Goal: Ask a question

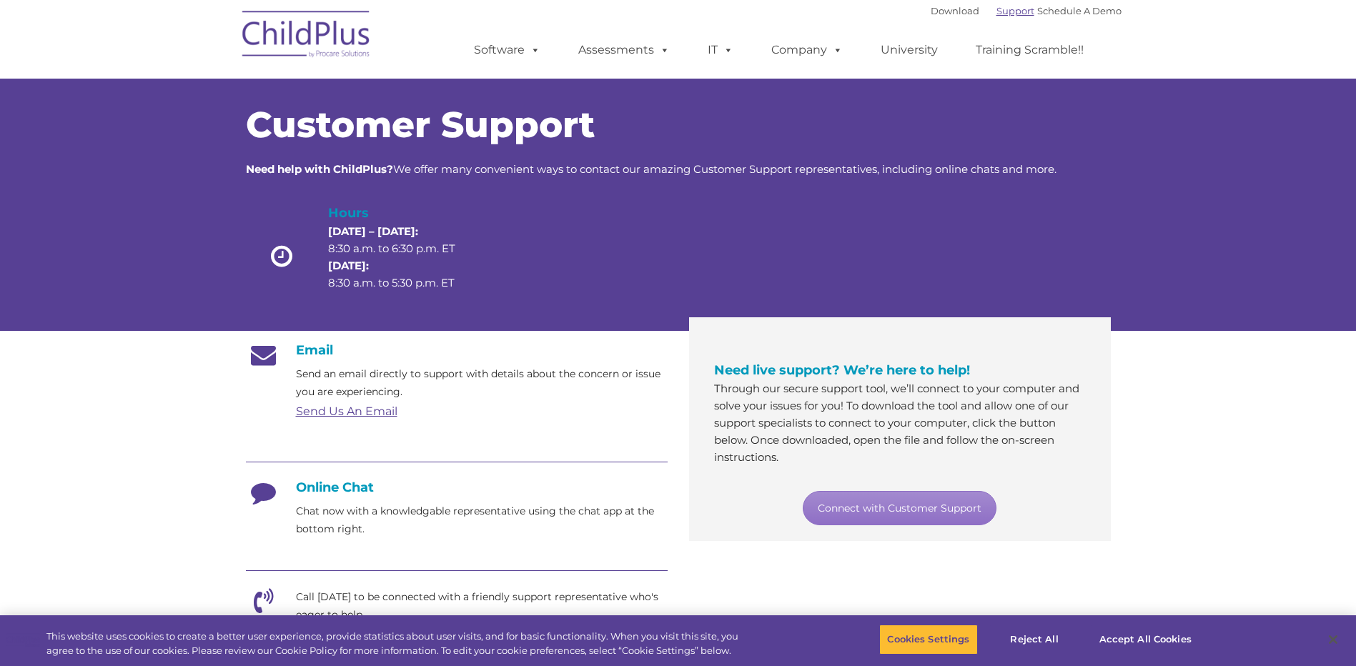
click at [1013, 12] on link "Support" at bounding box center [1015, 10] width 38 height 11
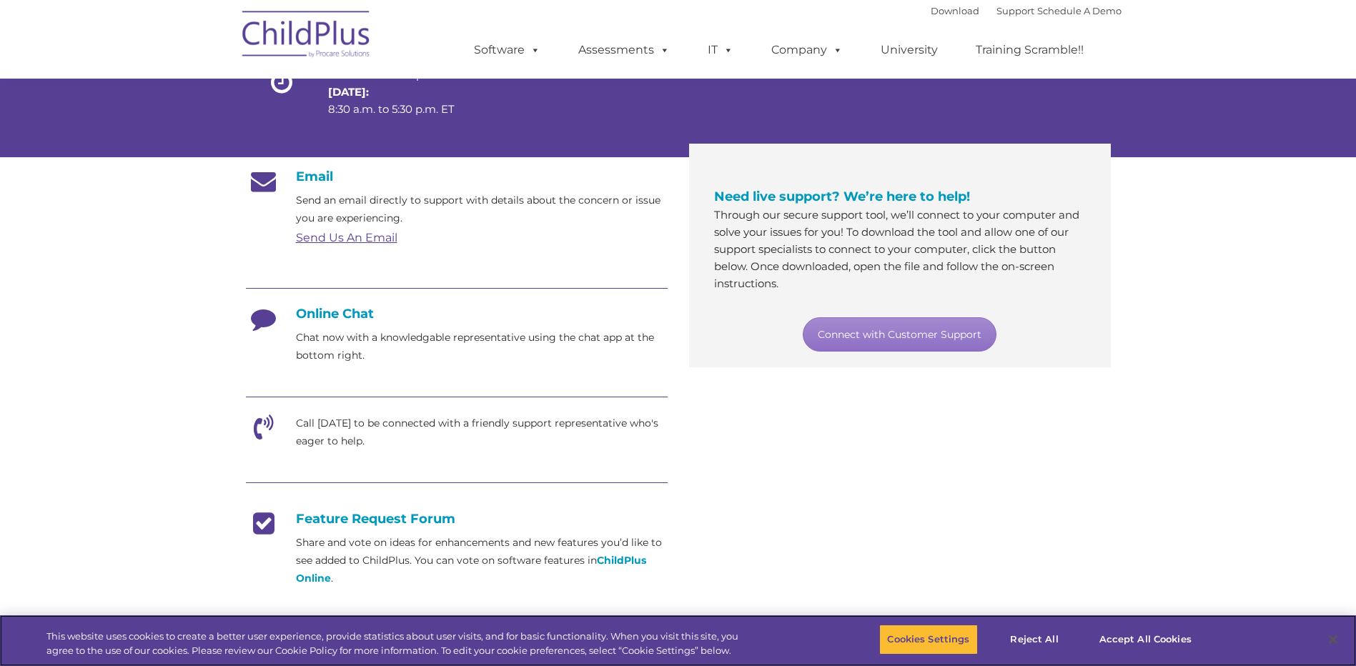
scroll to position [164, 0]
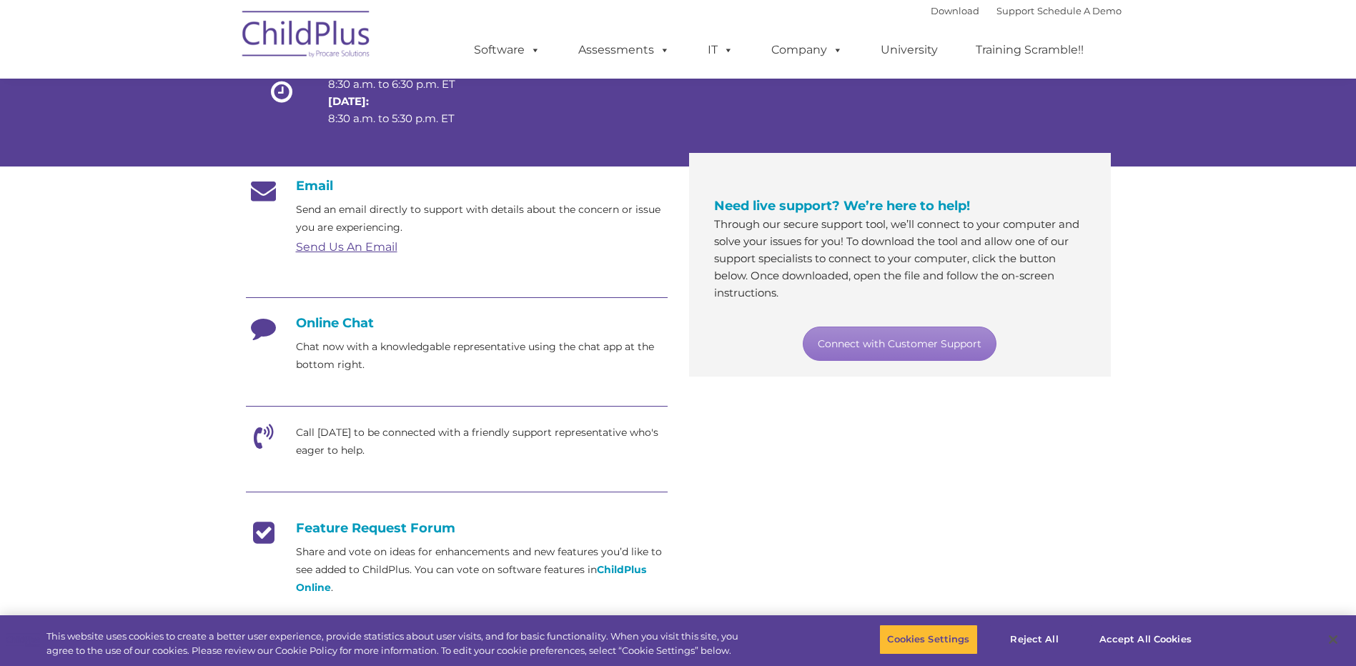
click at [390, 433] on p "Call [DATE] to be connected with a friendly support representative who's eager …" at bounding box center [482, 442] width 372 height 36
click at [1133, 637] on button "Accept All Cookies" at bounding box center [1145, 640] width 108 height 30
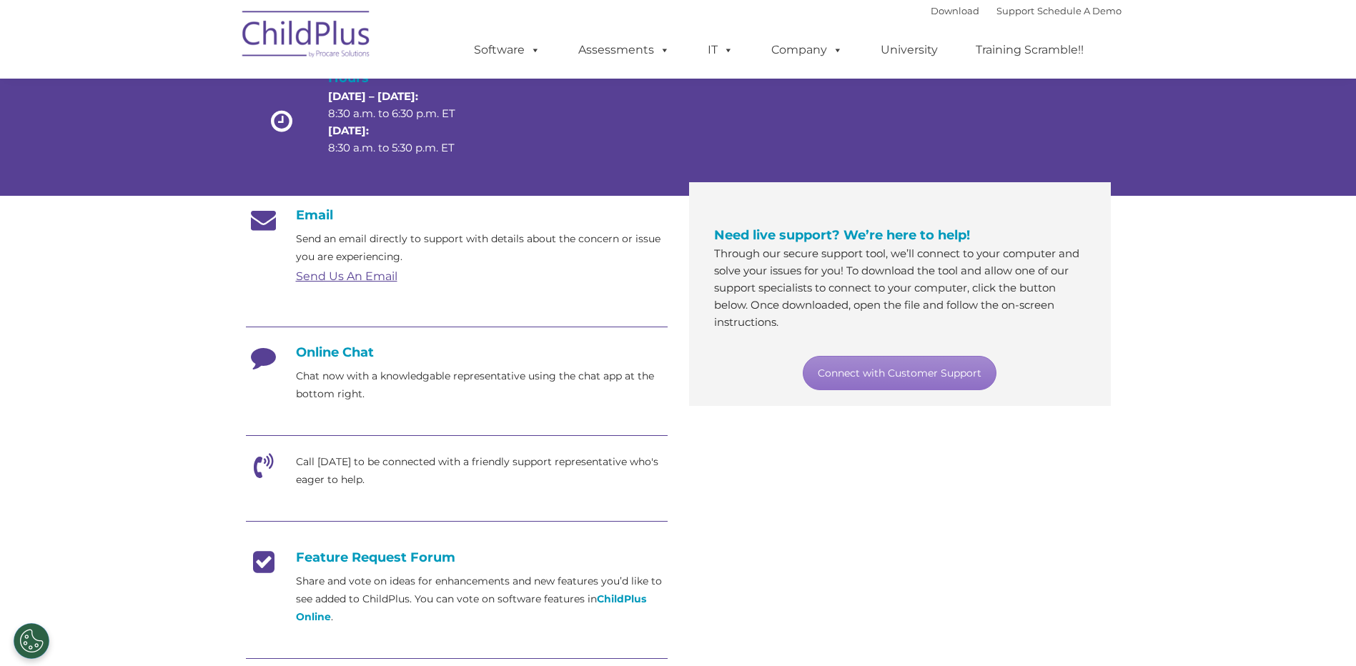
scroll to position [0, 0]
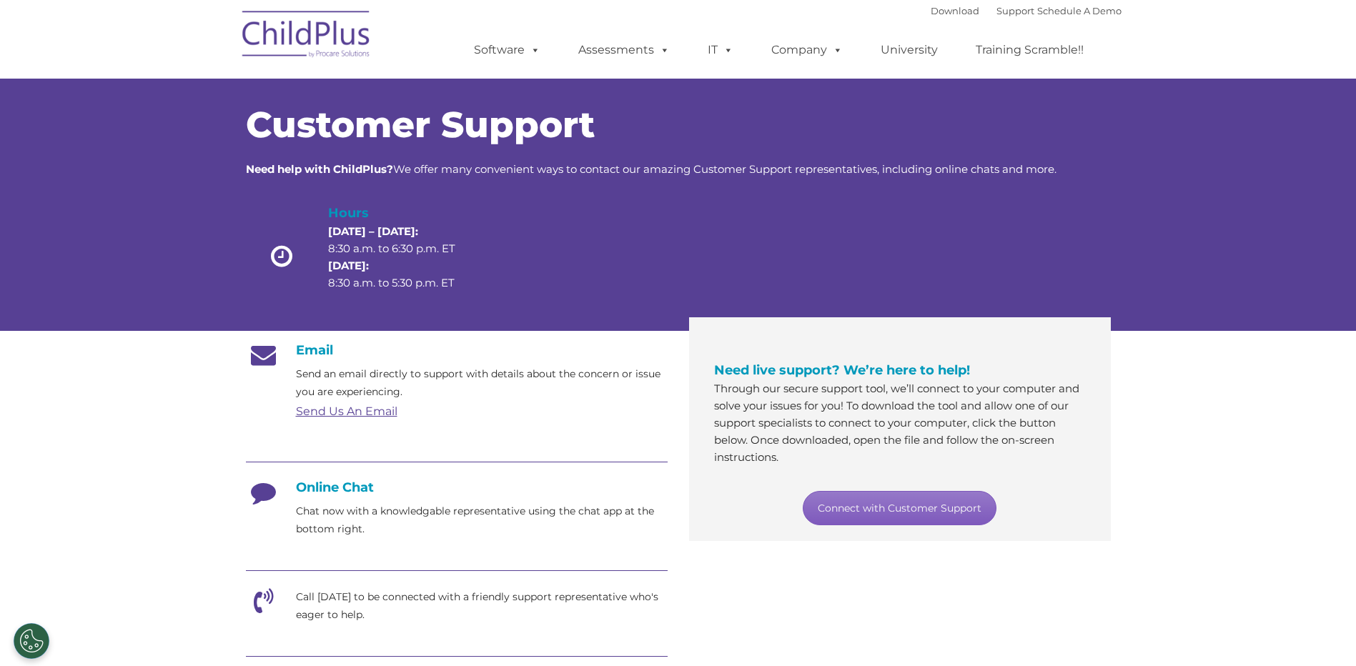
click at [891, 507] on link "Connect with Customer Support" at bounding box center [899, 508] width 194 height 34
click at [955, 584] on div "Email Send an email directly to support with details about the concern or issue…" at bounding box center [678, 619] width 886 height 574
click at [127, 196] on div "Customer Support Need help with ChildPlus? We offer many convenient ways to con…" at bounding box center [678, 190] width 1356 height 281
drag, startPoint x: 936, startPoint y: 617, endPoint x: 979, endPoint y: 607, distance: 44.0
click at [936, 617] on div "Email Send an email directly to support with details about the concern or issue…" at bounding box center [678, 619] width 886 height 574
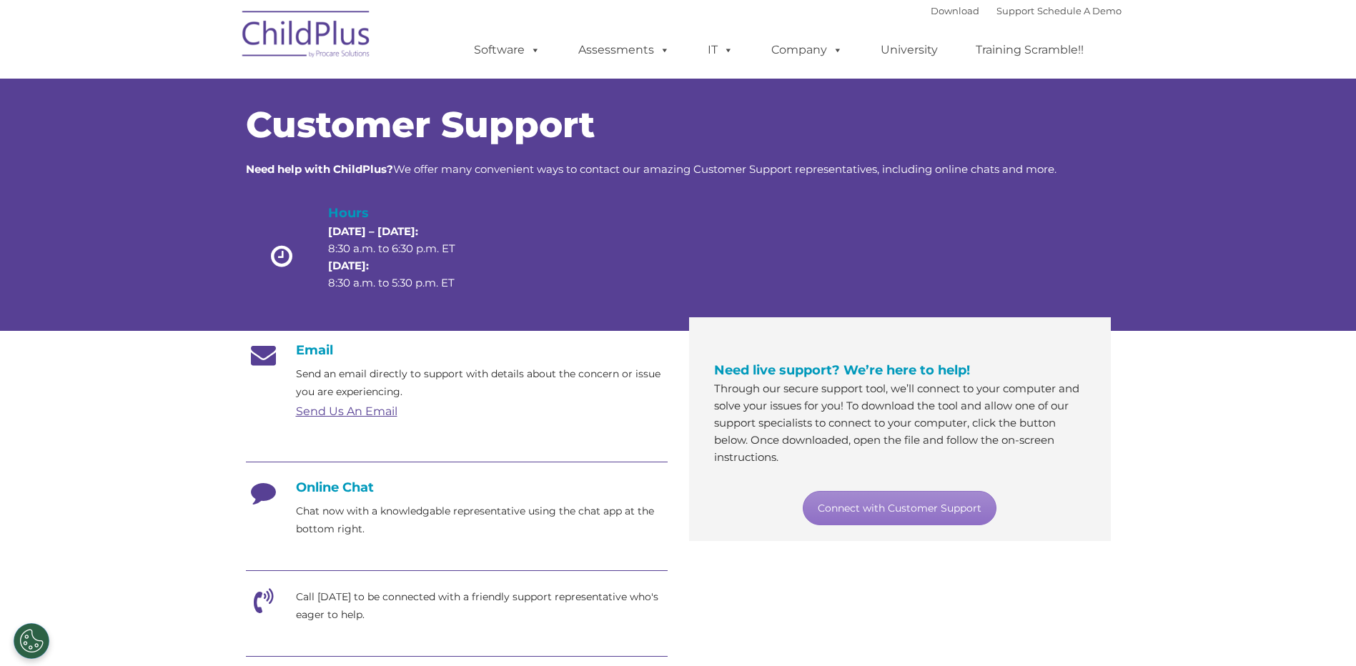
click at [659, 272] on div at bounding box center [576, 260] width 173 height 114
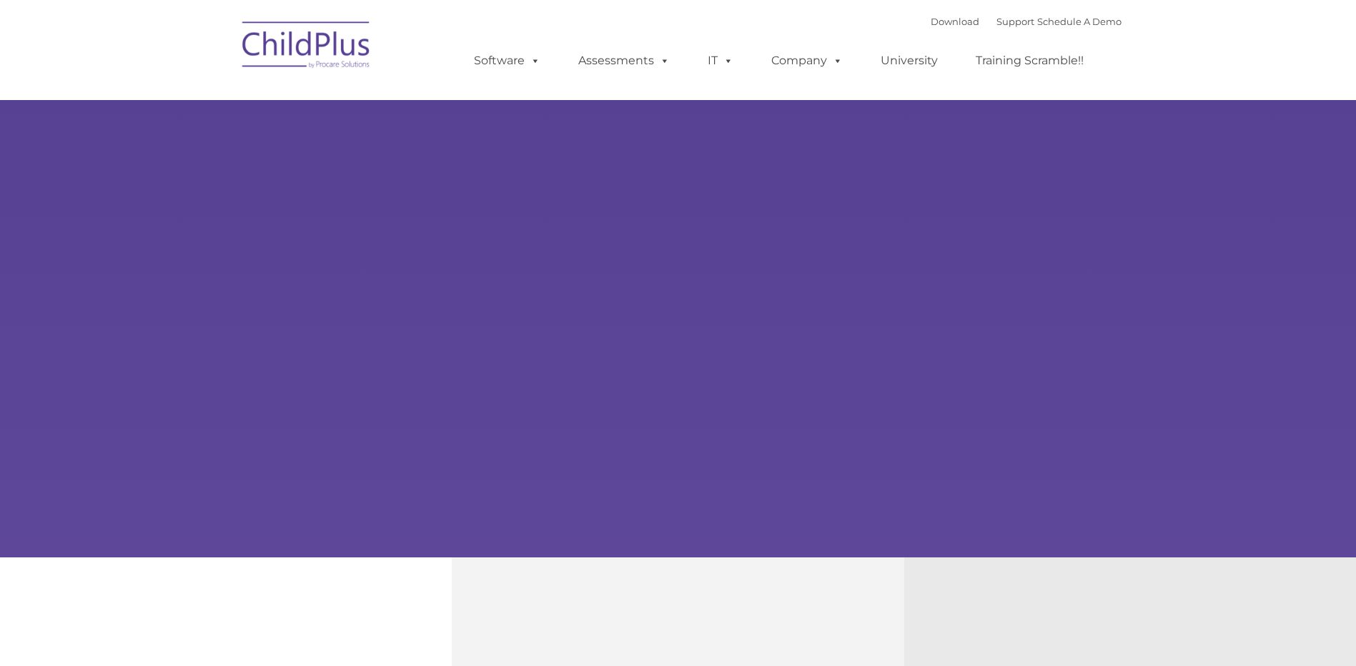
type input ""
select select "MEDIUM"
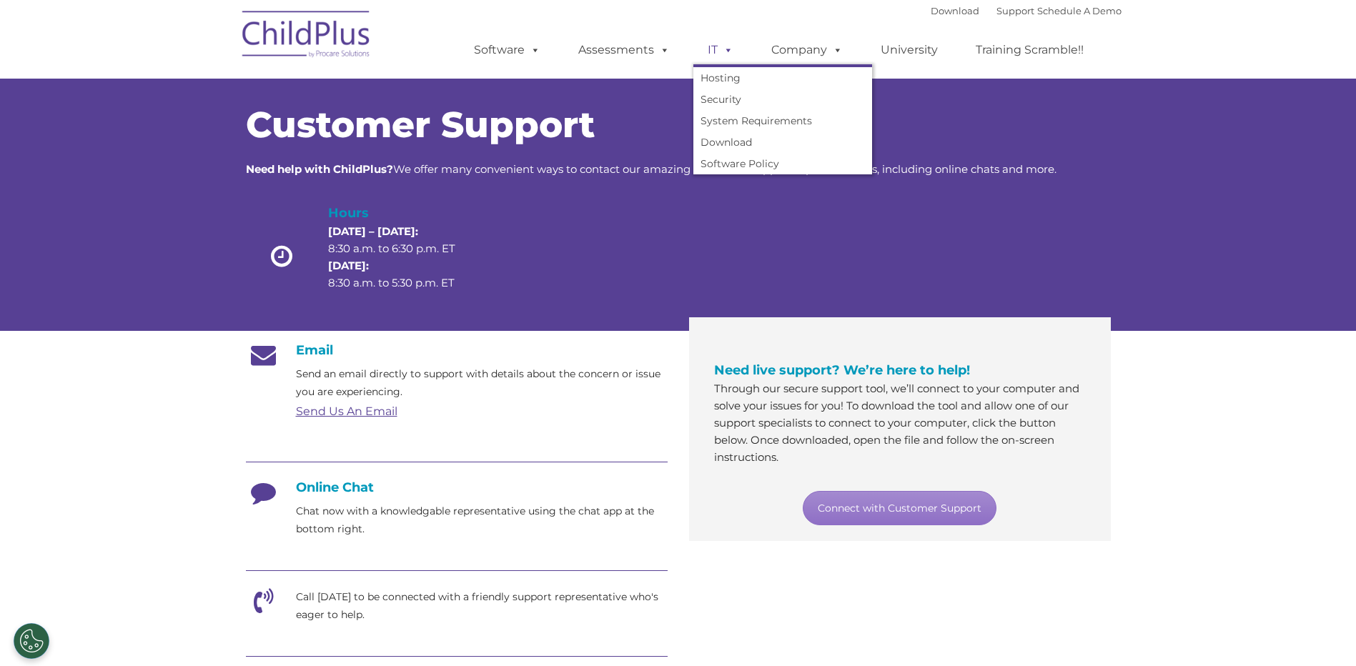
click at [727, 50] on span at bounding box center [725, 50] width 16 height 14
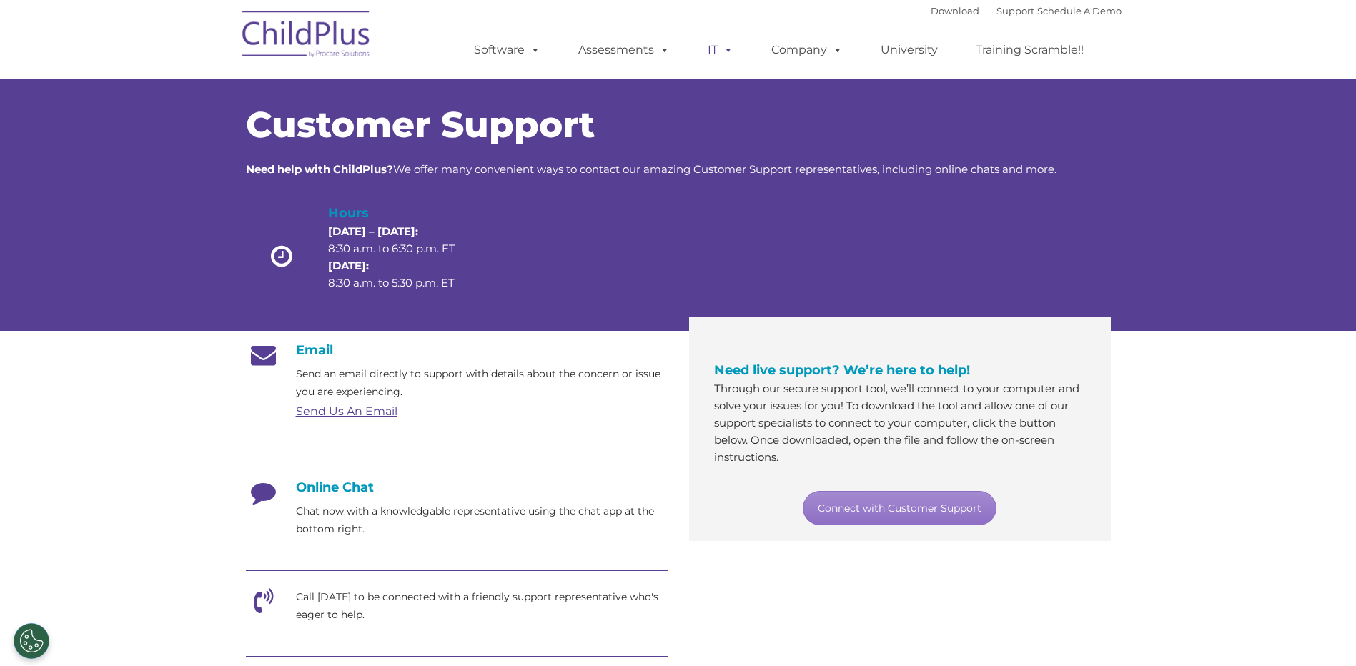
click at [727, 50] on span at bounding box center [725, 50] width 16 height 14
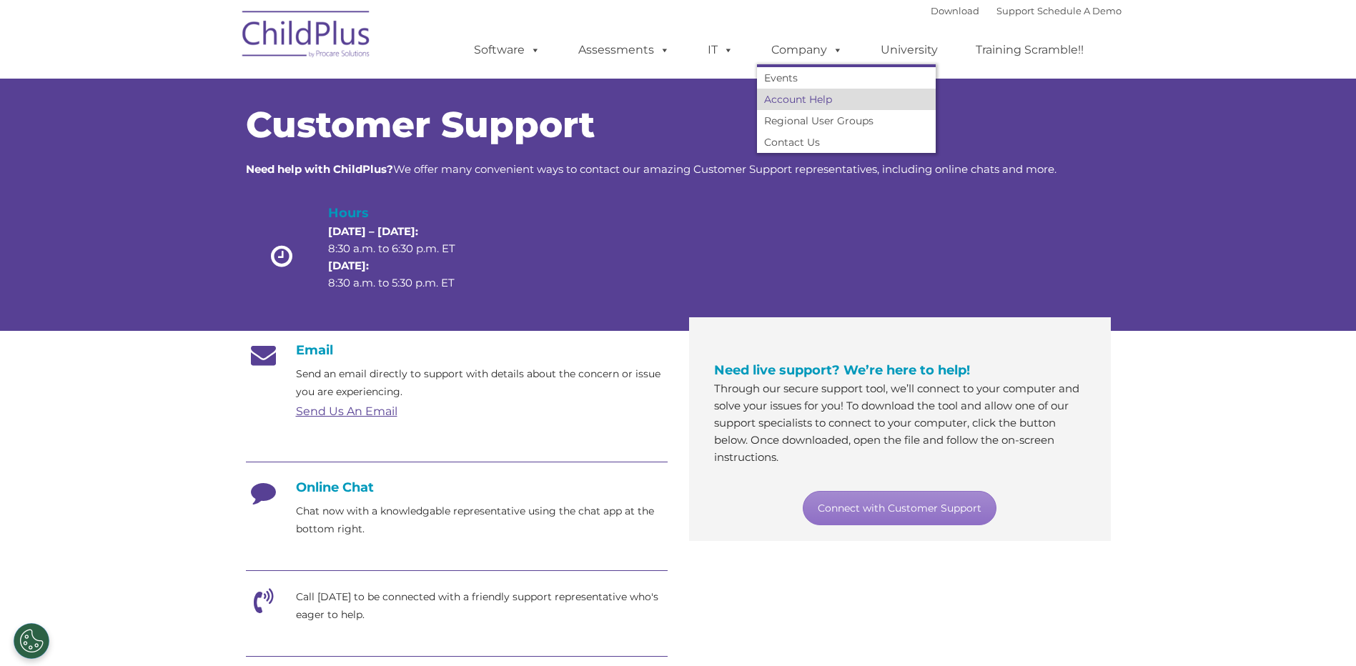
click at [787, 96] on link "Account Help" at bounding box center [846, 99] width 179 height 21
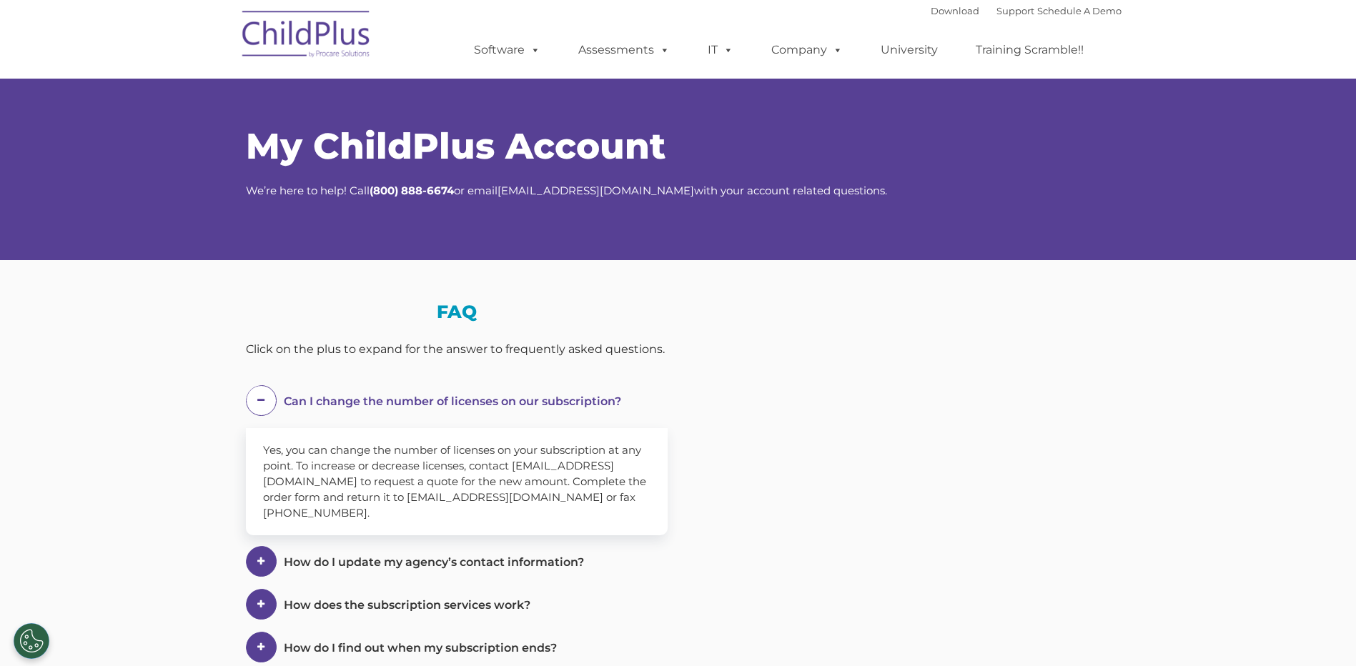
select select "MEDIUM"
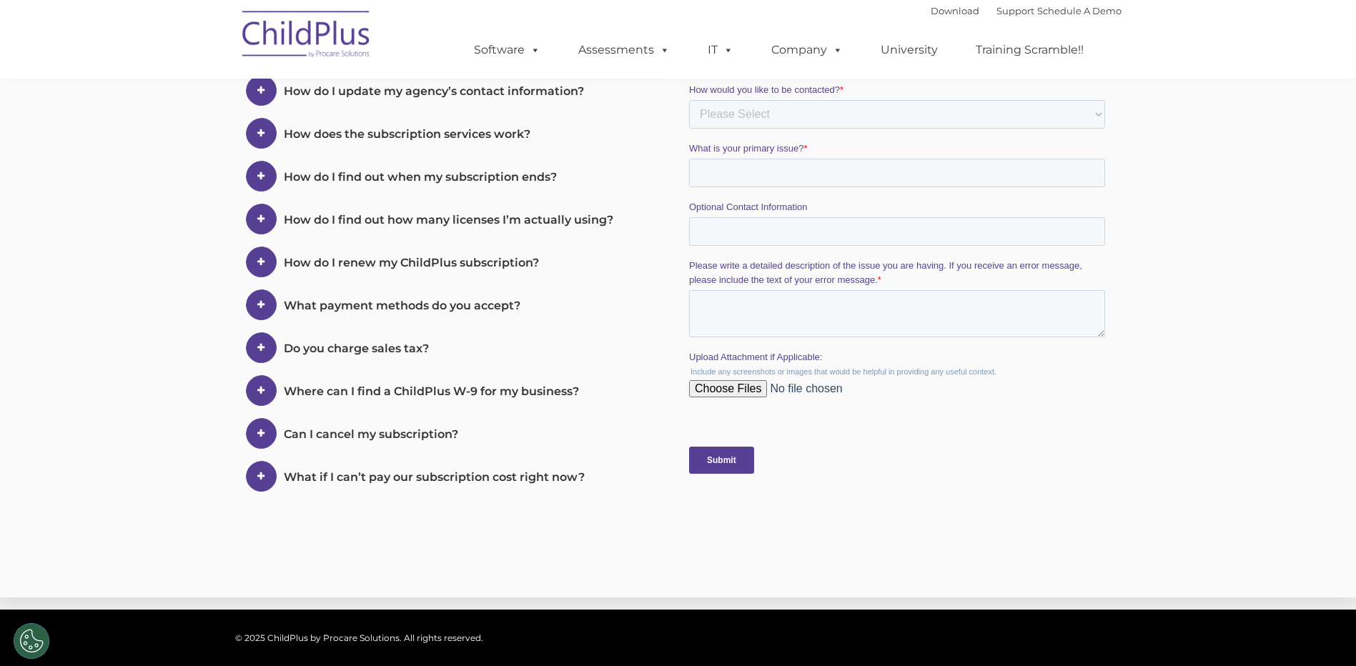
scroll to position [357, 0]
